Goal: Task Accomplishment & Management: Use online tool/utility

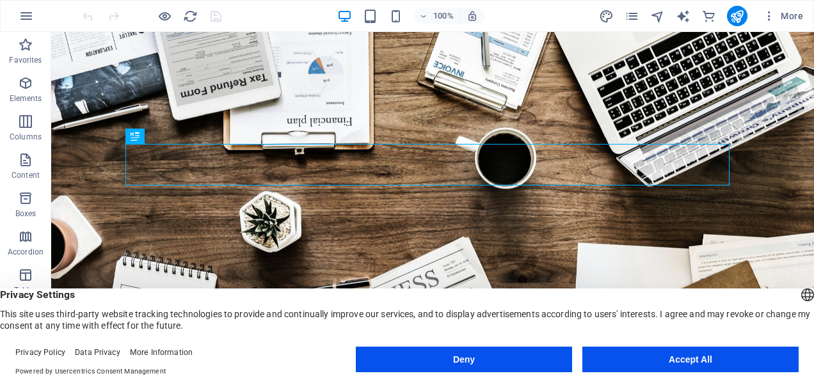
click at [499, 359] on button "Deny" at bounding box center [464, 360] width 216 height 26
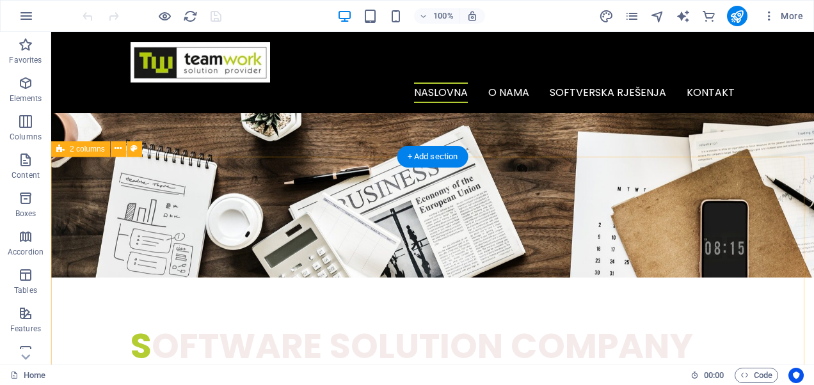
scroll to position [256, 0]
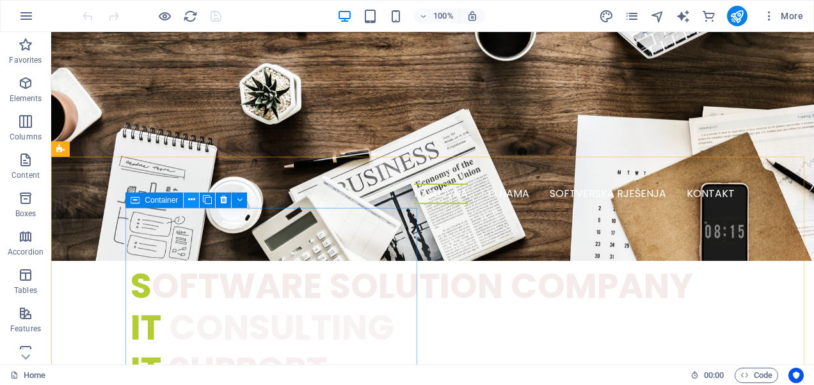
click at [192, 200] on icon at bounding box center [191, 199] width 7 height 13
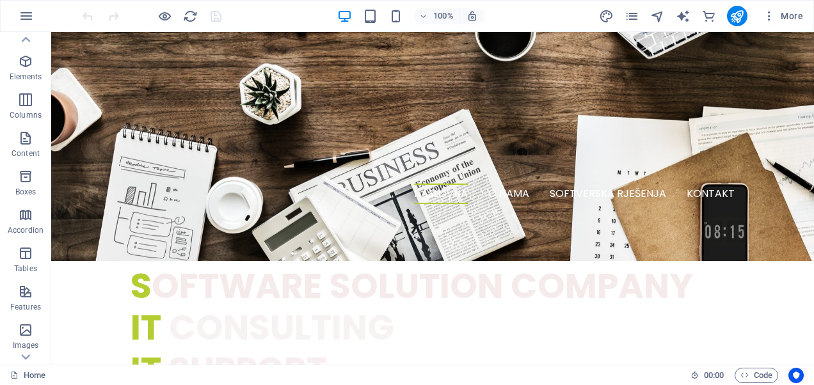
scroll to position [0, 0]
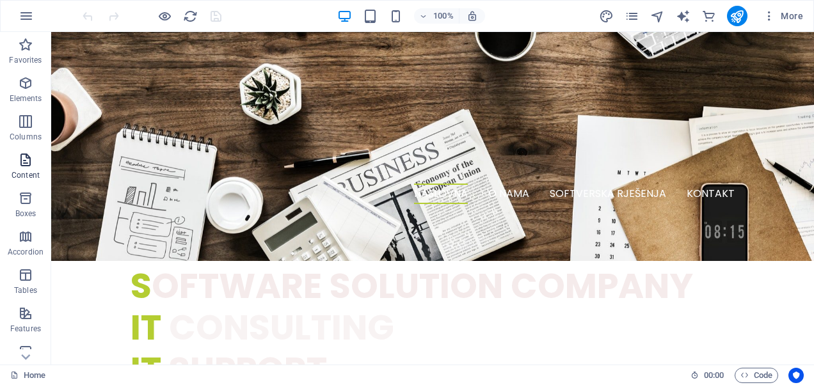
click at [31, 161] on icon "button" at bounding box center [25, 159] width 15 height 15
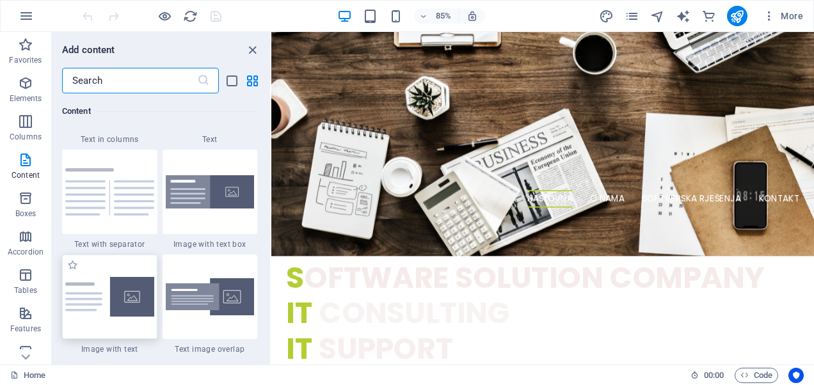
scroll to position [2368, 0]
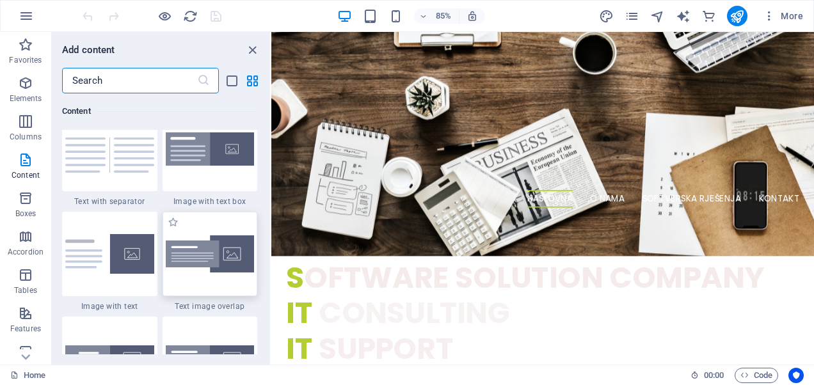
click at [196, 238] on img at bounding box center [210, 255] width 89 height 38
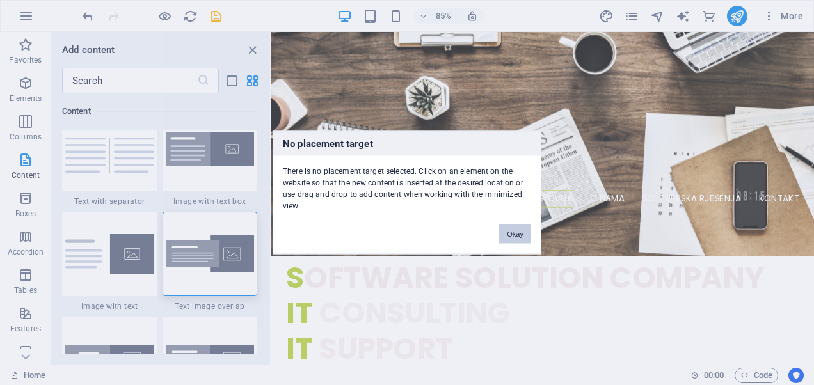
click at [512, 230] on button "Okay" at bounding box center [515, 234] width 32 height 19
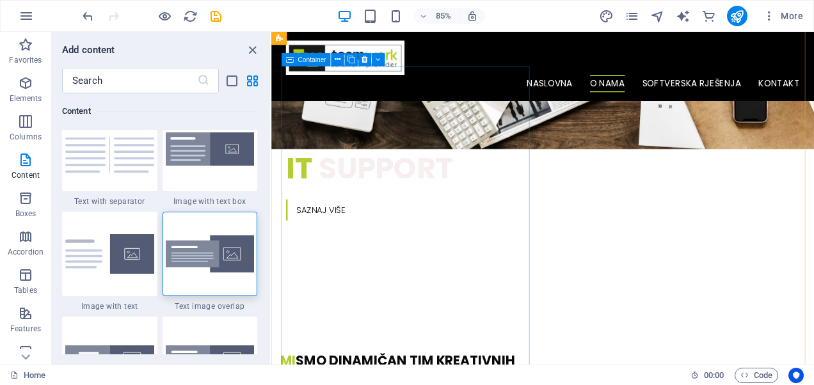
scroll to position [320, 0]
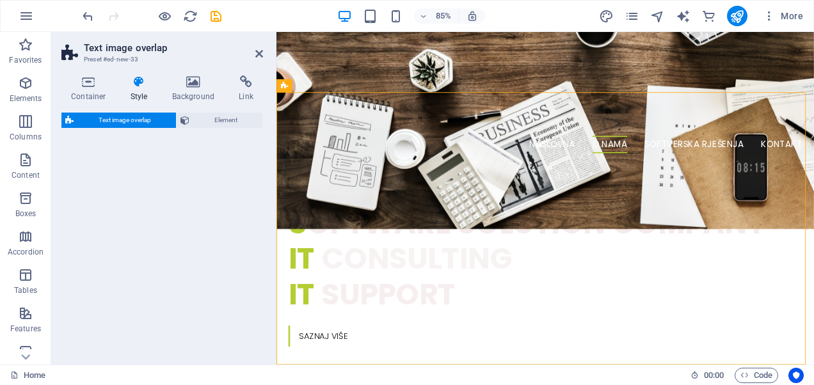
select select "rem"
select select "px"
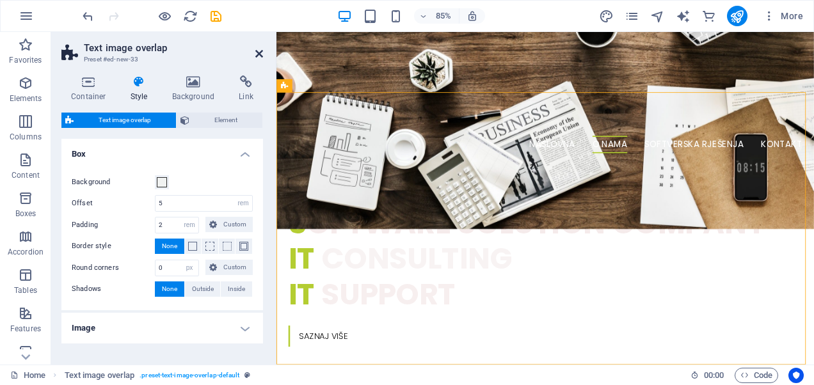
click at [259, 50] on icon at bounding box center [259, 54] width 8 height 10
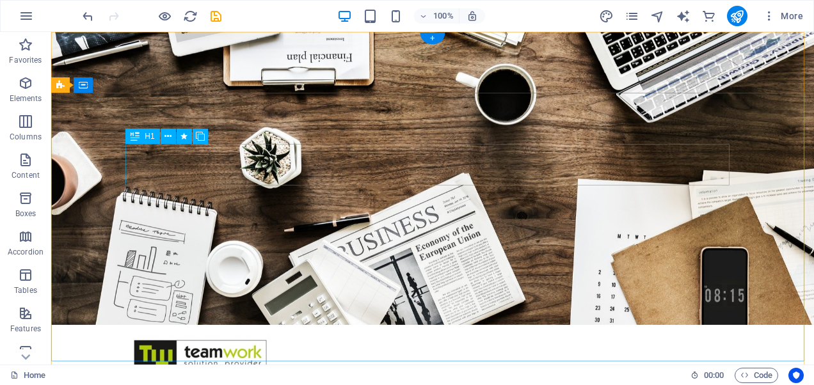
scroll to position [0, 0]
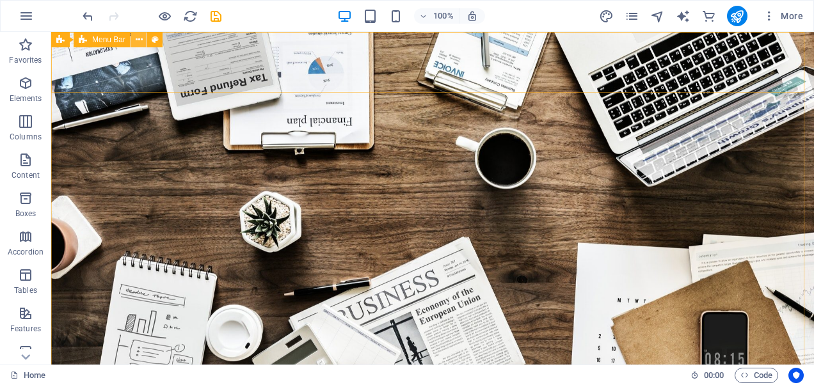
click at [138, 40] on icon at bounding box center [139, 39] width 7 height 13
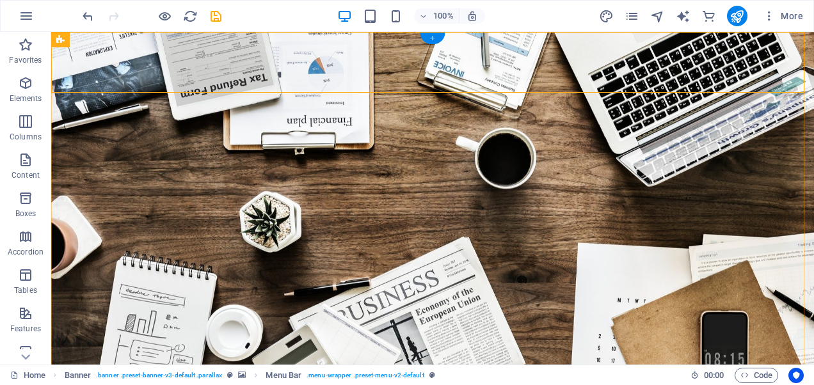
click at [435, 39] on div "+" at bounding box center [432, 39] width 25 height 12
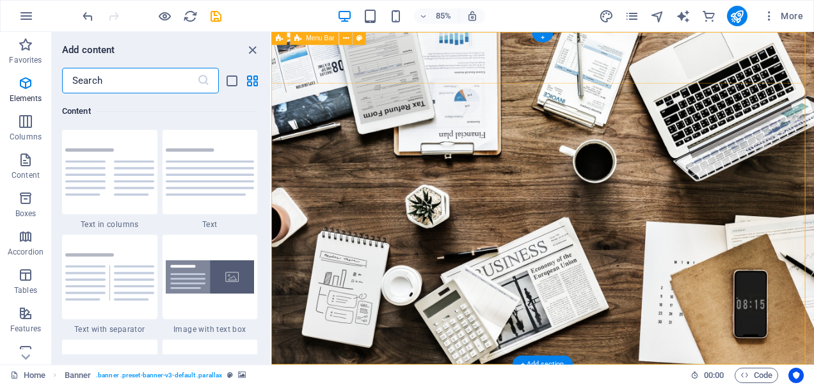
scroll to position [2240, 0]
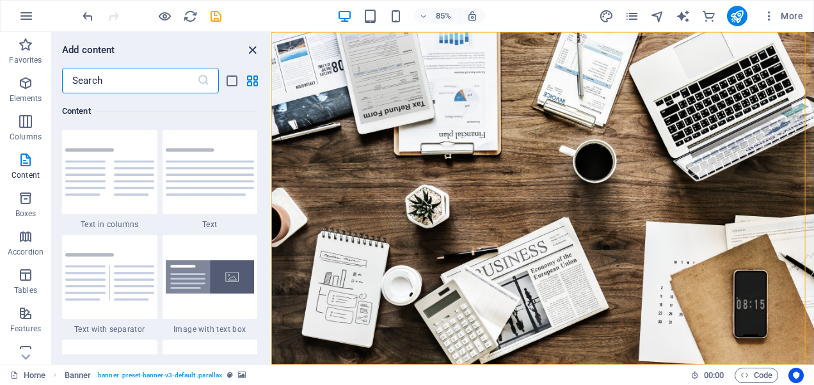
click at [254, 50] on icon "close panel" at bounding box center [252, 50] width 15 height 15
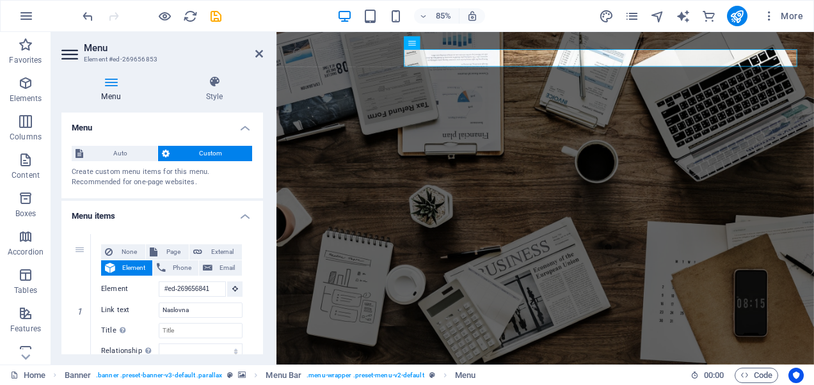
click at [120, 85] on icon at bounding box center [110, 82] width 99 height 13
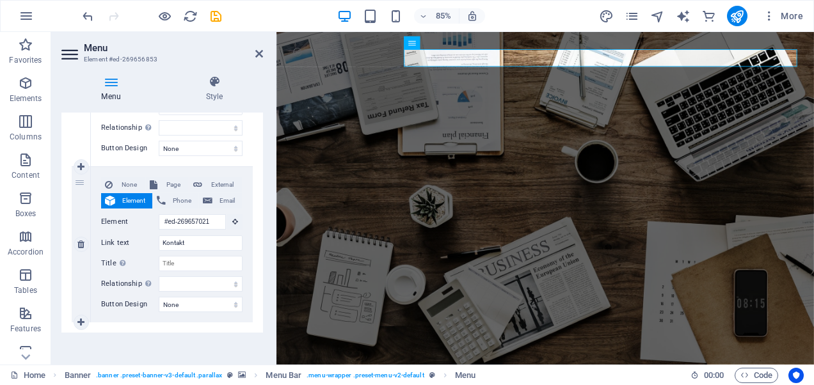
scroll to position [539, 0]
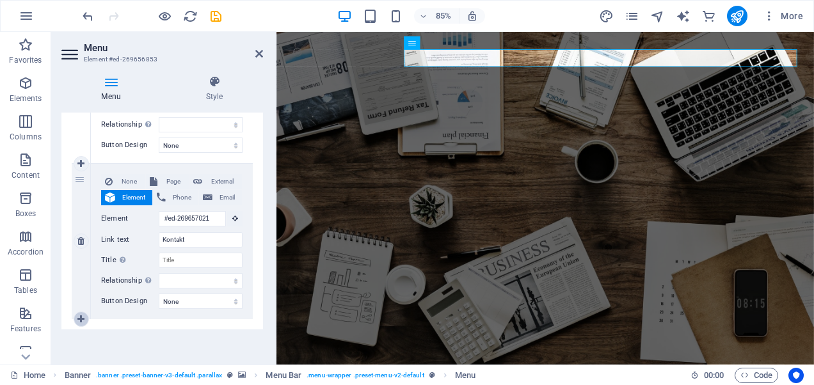
click at [83, 315] on icon at bounding box center [80, 319] width 7 height 9
select select
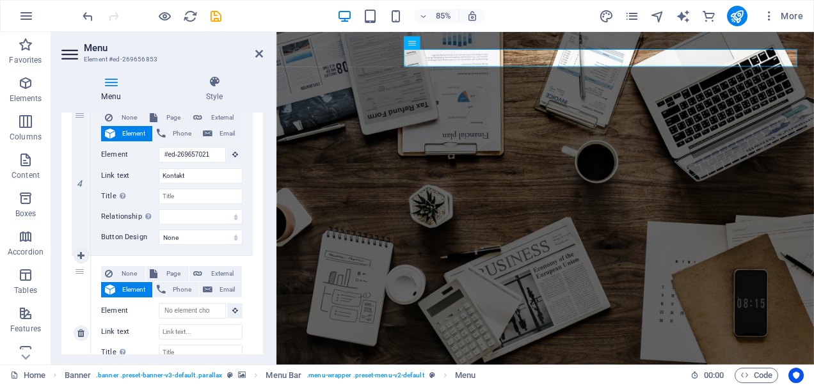
scroll to position [667, 0]
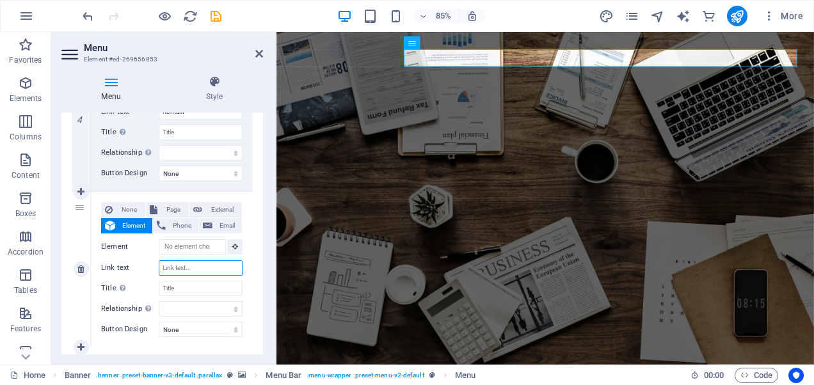
click at [181, 271] on input "Link text" at bounding box center [201, 268] width 84 height 15
type input "Novosti"
select select
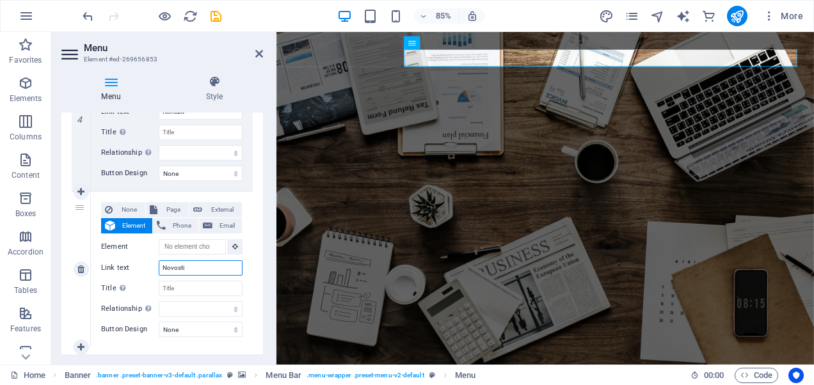
select select
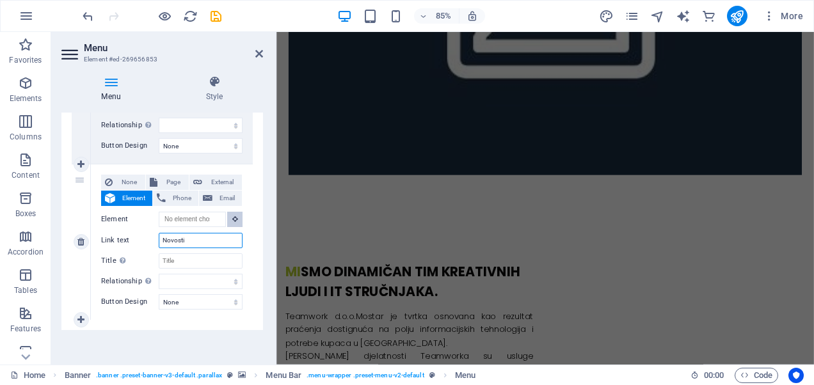
scroll to position [1313, 0]
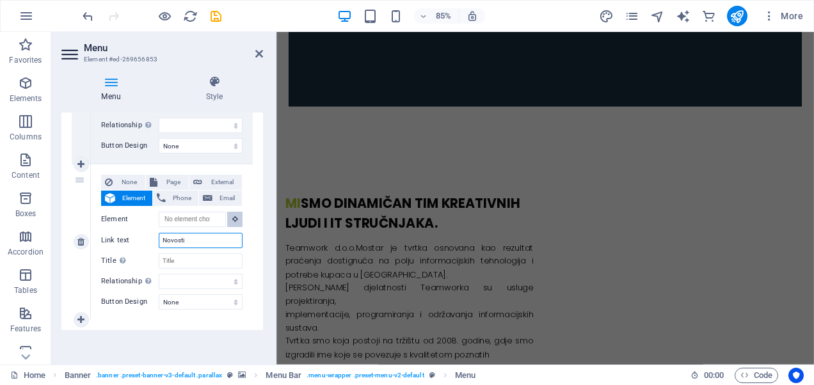
type input "Novosti"
click at [230, 214] on button at bounding box center [234, 219] width 15 height 15
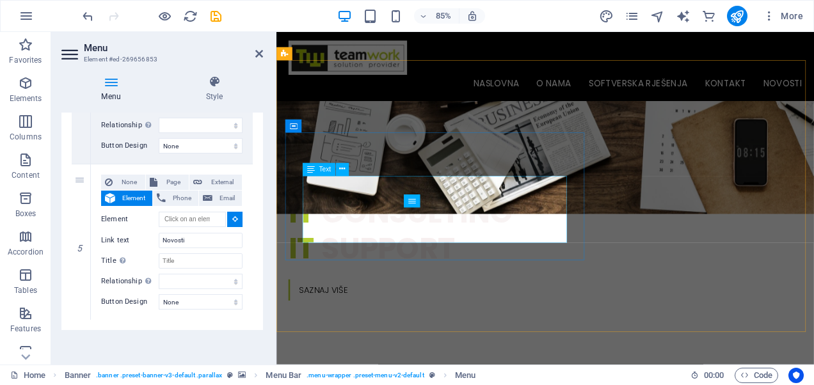
scroll to position [353, 0]
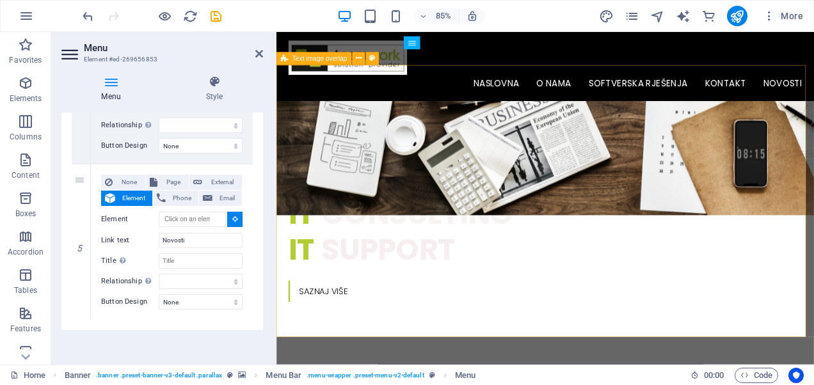
select select
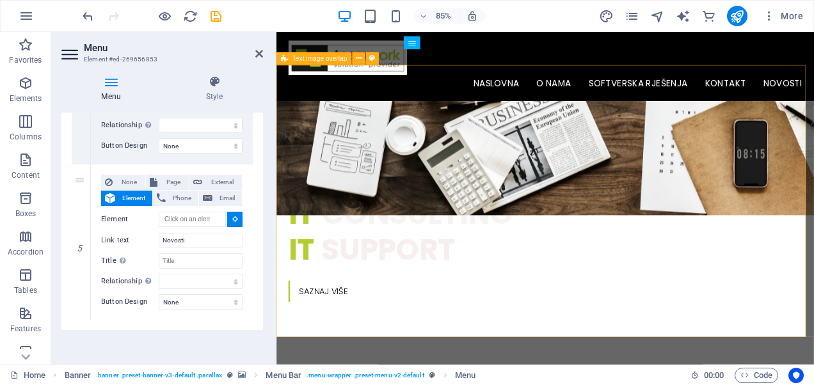
type input "#ed-new-33"
select select
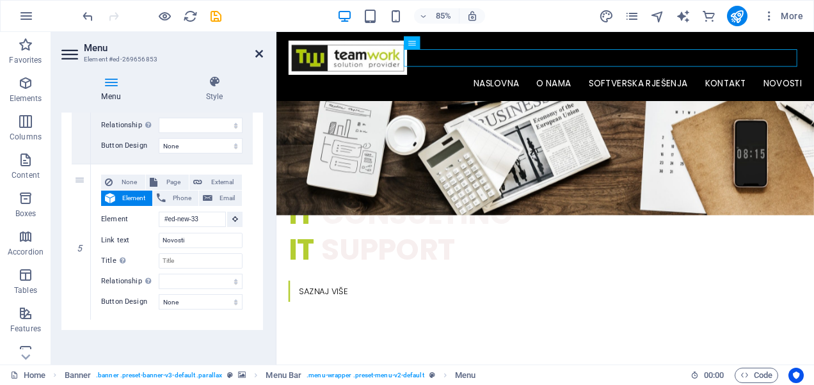
click at [257, 54] on icon at bounding box center [259, 54] width 8 height 10
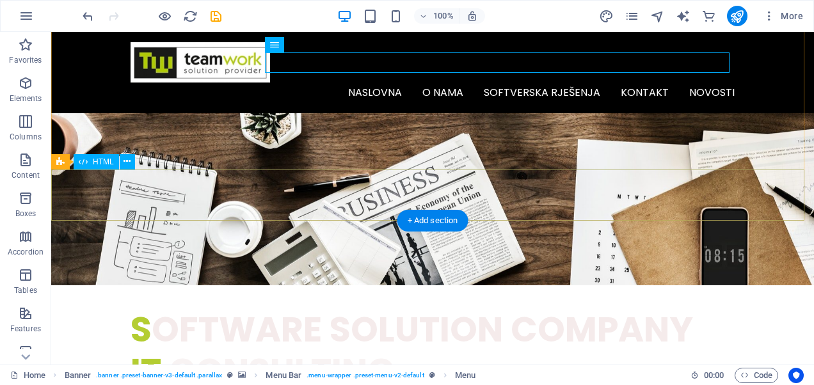
scroll to position [0, 0]
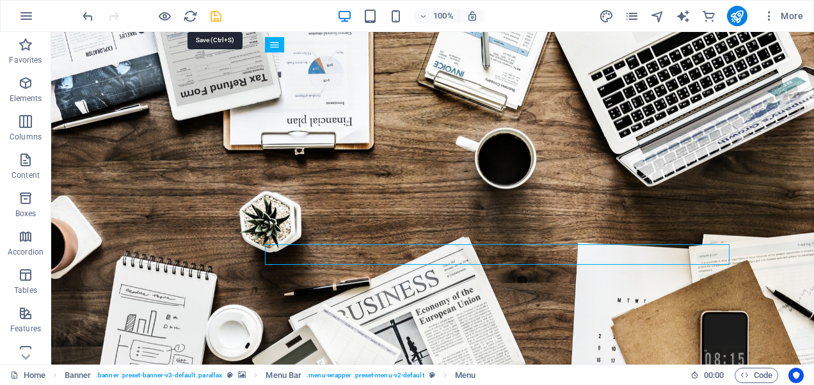
click at [218, 15] on icon "save" at bounding box center [216, 16] width 15 height 15
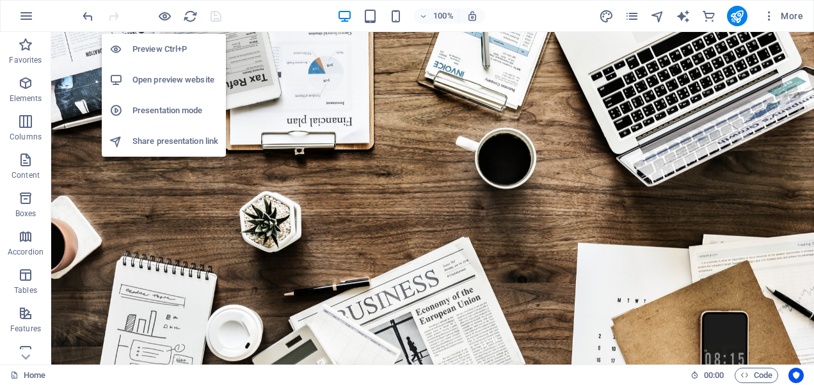
click at [158, 53] on h6 "Preview Ctrl+P" at bounding box center [176, 49] width 86 height 15
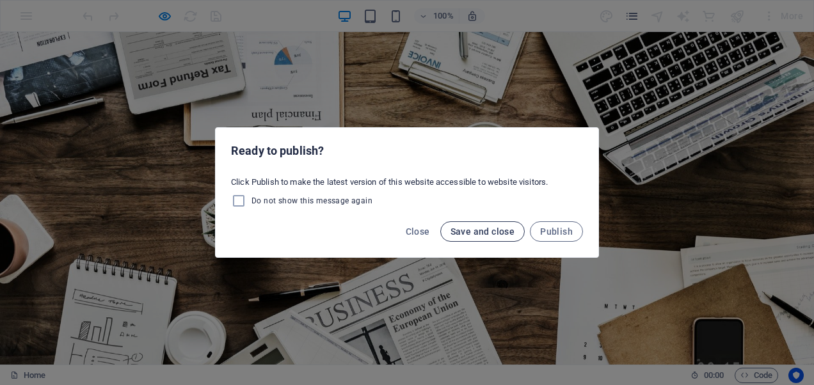
click at [480, 233] on span "Save and close" at bounding box center [483, 232] width 65 height 10
